Goal: Check status: Check status

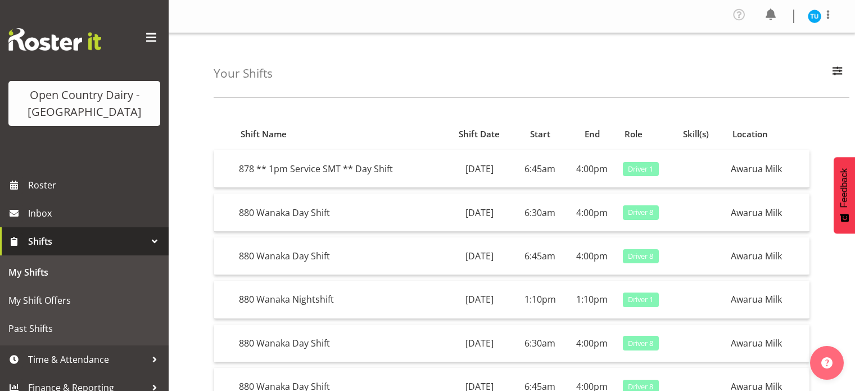
scroll to position [232, 0]
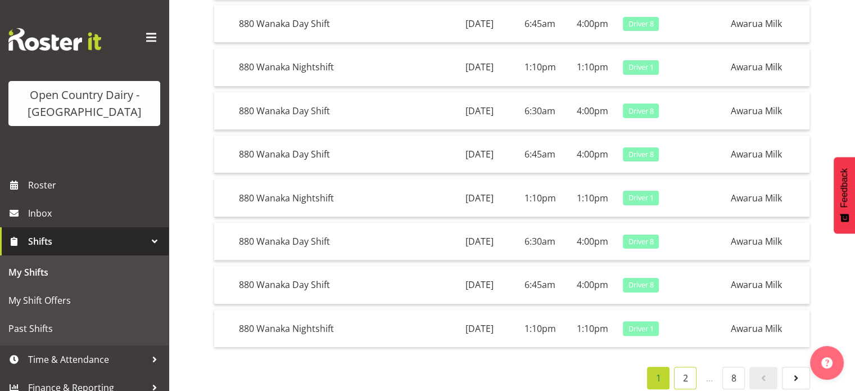
click at [687, 366] on link "2" at bounding box center [685, 377] width 22 height 22
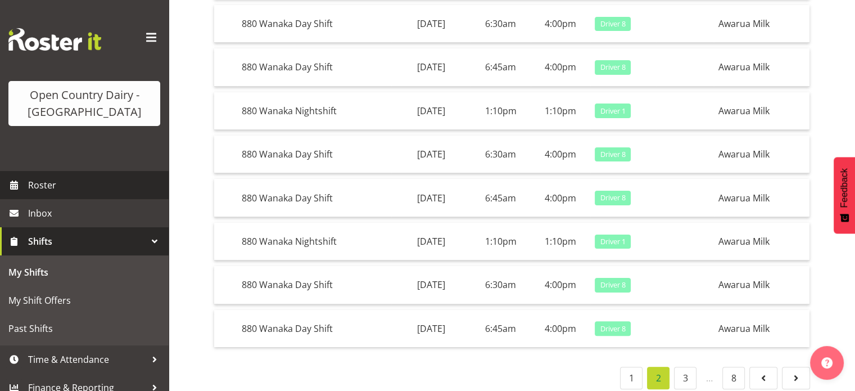
click at [31, 190] on span "Roster" at bounding box center [95, 184] width 135 height 17
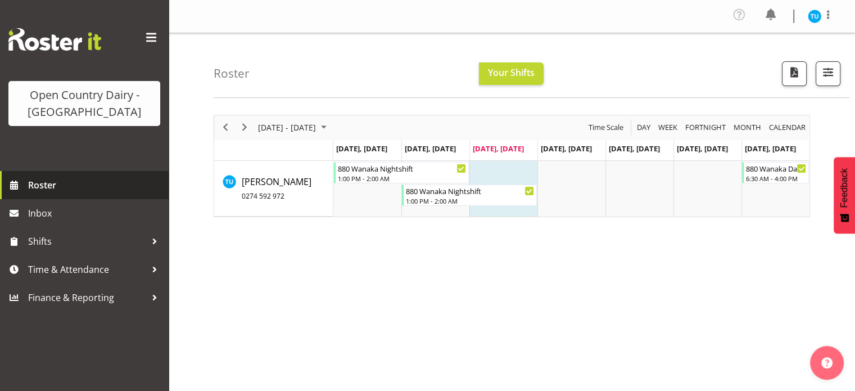
click at [49, 189] on span "Roster" at bounding box center [95, 184] width 135 height 17
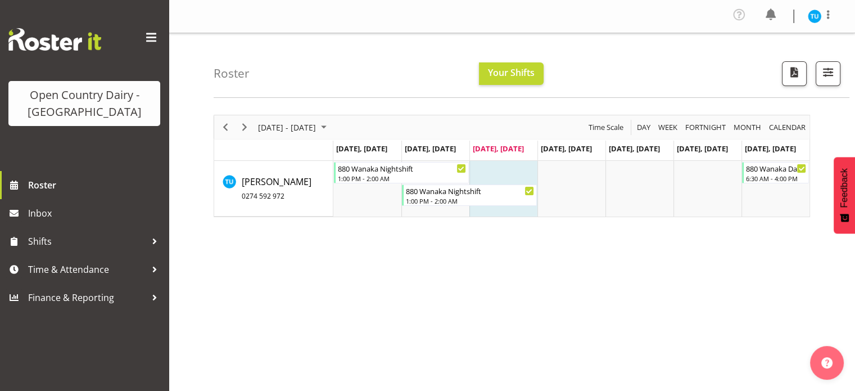
click at [751, 125] on span "Month" at bounding box center [747, 127] width 30 height 14
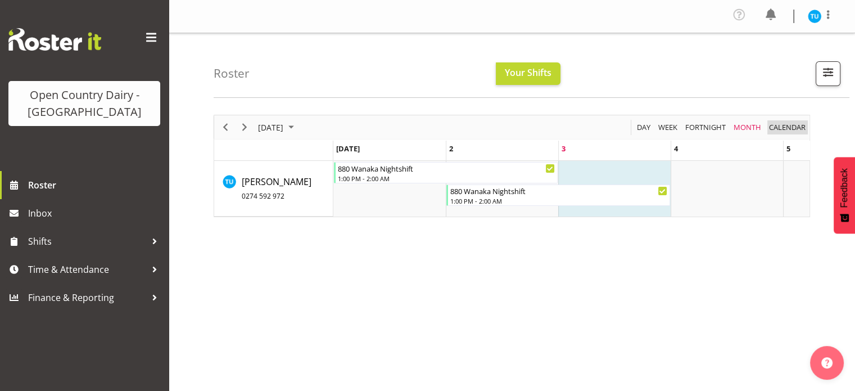
click at [783, 129] on span "calendar" at bounding box center [787, 127] width 39 height 14
